Goal: Task Accomplishment & Management: Use online tool/utility

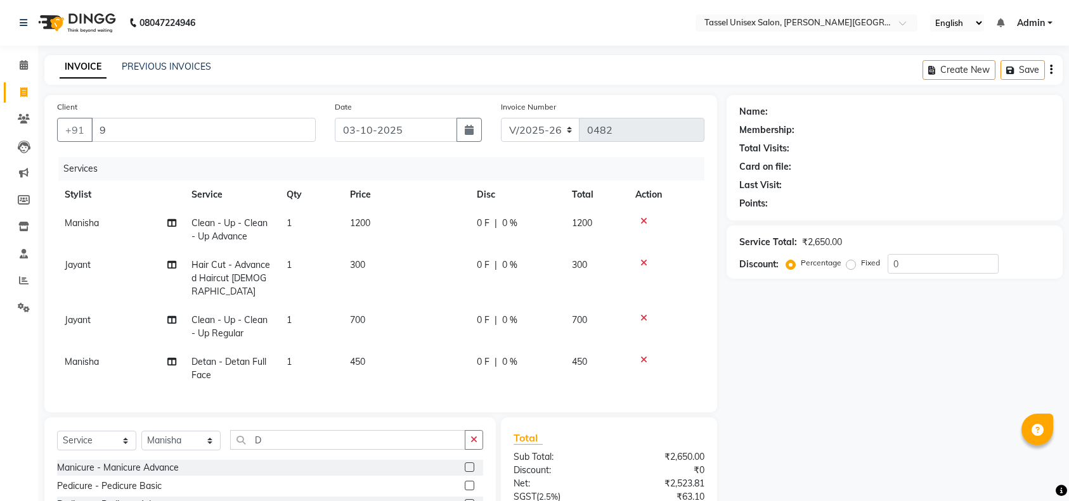
select select "7177"
select select "service"
select select "60199"
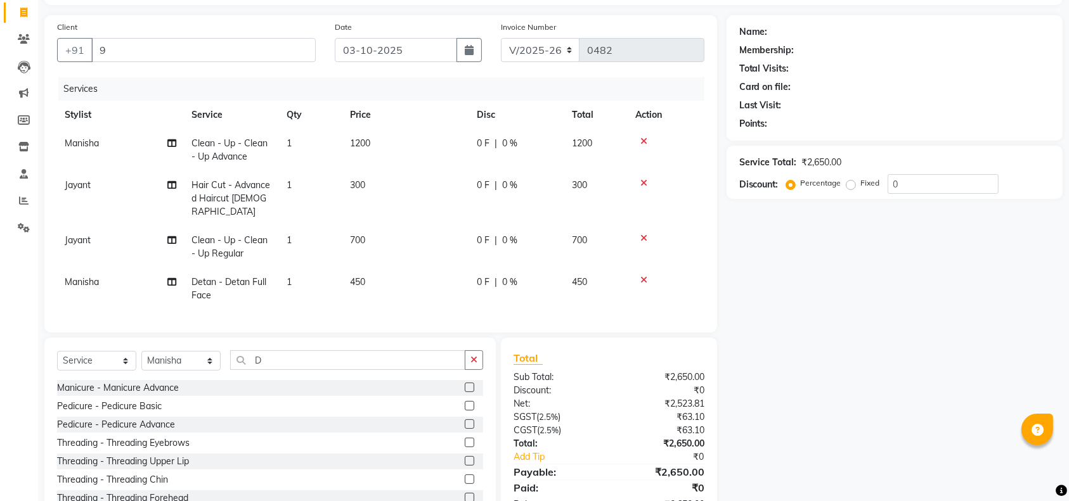
scroll to position [135, 0]
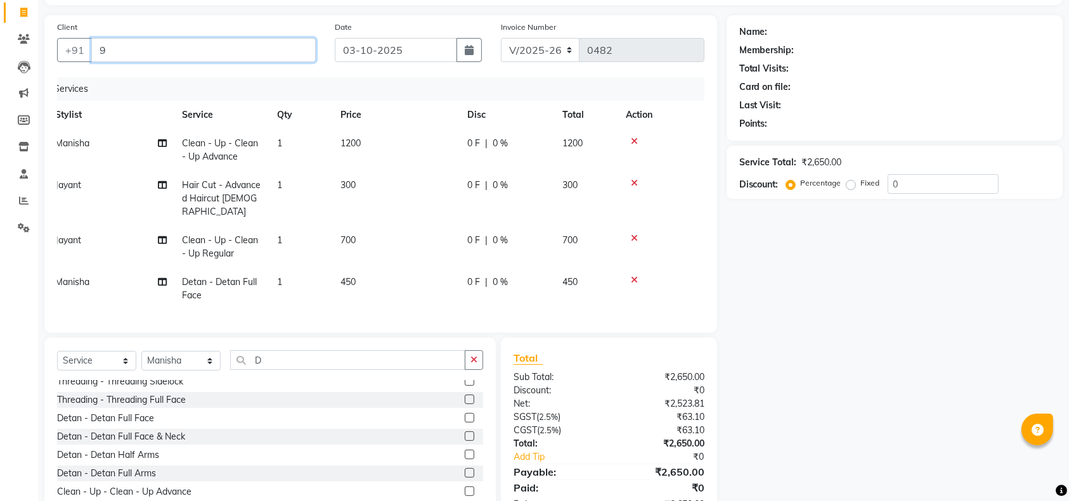
drag, startPoint x: 113, startPoint y: 46, endPoint x: 107, endPoint y: 56, distance: 11.4
click at [107, 56] on input "9" at bounding box center [203, 50] width 224 height 24
drag, startPoint x: 110, startPoint y: 51, endPoint x: 103, endPoint y: 48, distance: 7.4
click at [103, 48] on input "9444" at bounding box center [171, 50] width 160 height 24
click at [107, 53] on input "944444" at bounding box center [171, 50] width 160 height 24
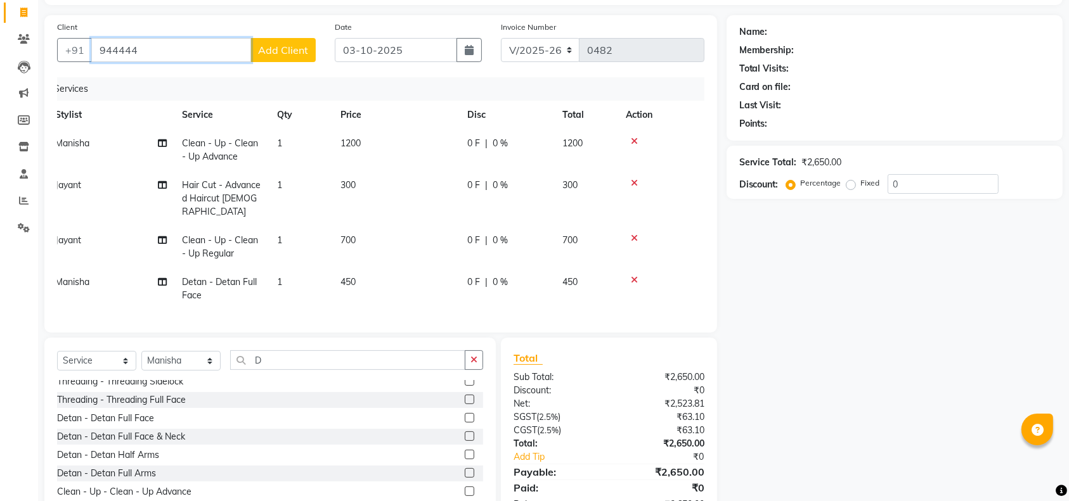
click at [106, 49] on input "944444" at bounding box center [171, 50] width 160 height 24
click at [106, 49] on input "94444444444" at bounding box center [171, 50] width 160 height 24
click at [112, 46] on input "94444444444" at bounding box center [171, 50] width 160 height 24
type input "944444444444"
